Goal: Task Accomplishment & Management: Use online tool/utility

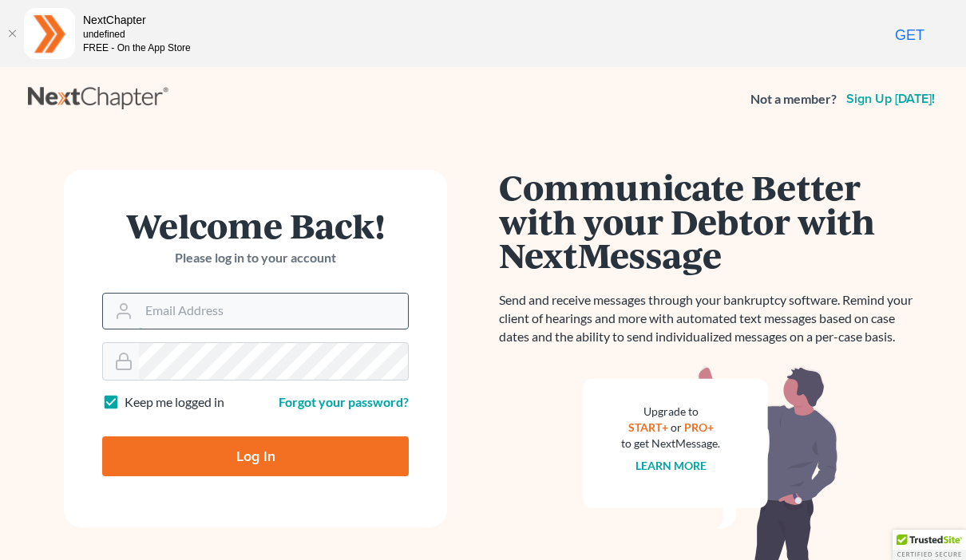
click at [303, 305] on input "Email Address" at bounding box center [273, 311] width 269 height 35
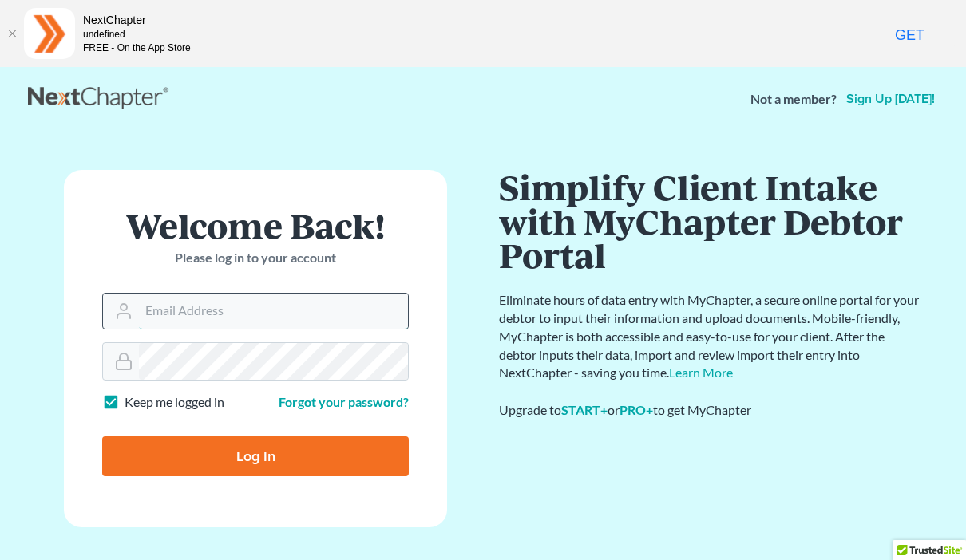
type input "phil@germainelaw.com"
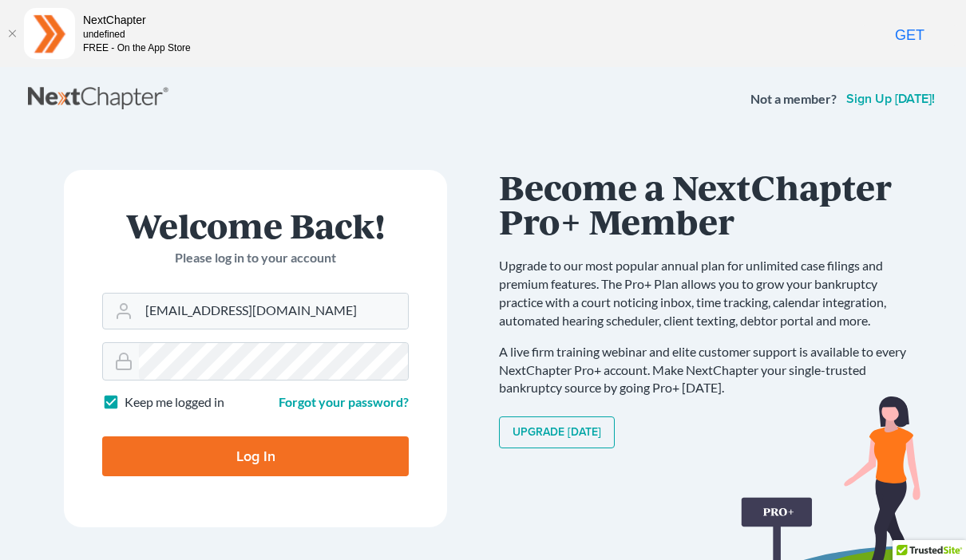
click at [375, 453] on input "Log In" at bounding box center [255, 457] width 307 height 40
type input "Thinking..."
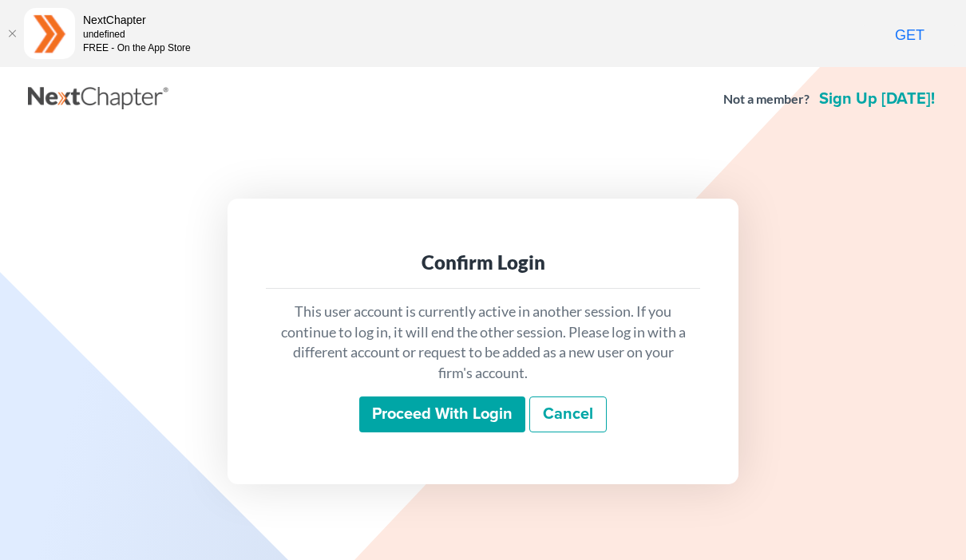
click at [473, 433] on input "Proceed with login" at bounding box center [442, 415] width 166 height 37
